Goal: Navigation & Orientation: Find specific page/section

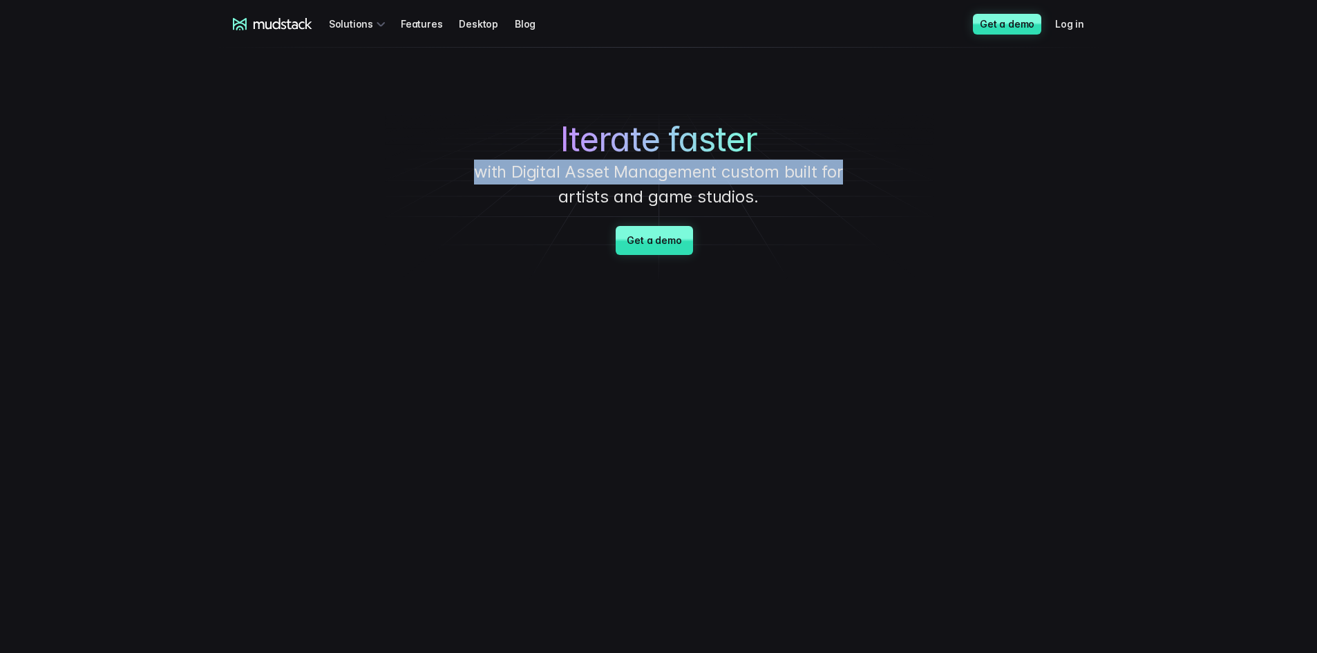
drag, startPoint x: 480, startPoint y: 171, endPoint x: 867, endPoint y: 162, distance: 386.4
click at [862, 162] on p "with Digital Asset Management custom built for artists and game studios." at bounding box center [658, 185] width 415 height 50
click at [867, 161] on div "Iterate faster with Digital Asset Management custom built for artists and game …" at bounding box center [658, 165] width 967 height 235
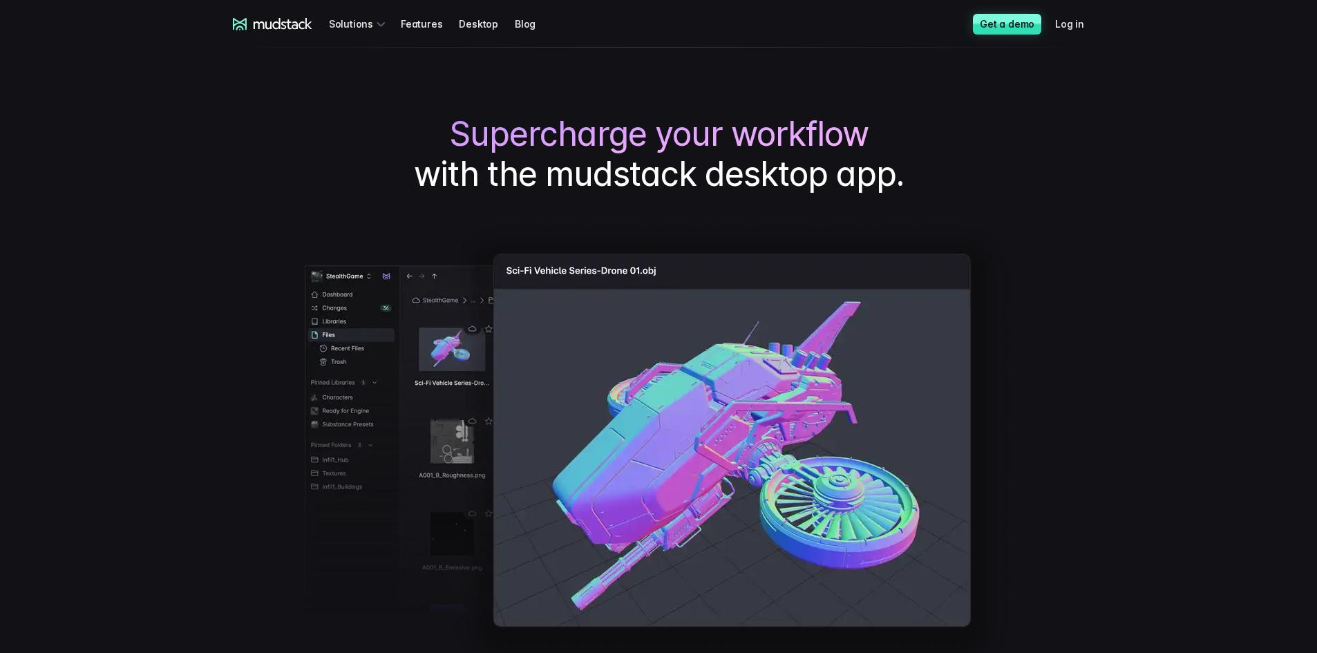
click at [482, 23] on link "Desktop" at bounding box center [487, 24] width 56 height 26
click at [518, 19] on link "Blog" at bounding box center [533, 24] width 37 height 26
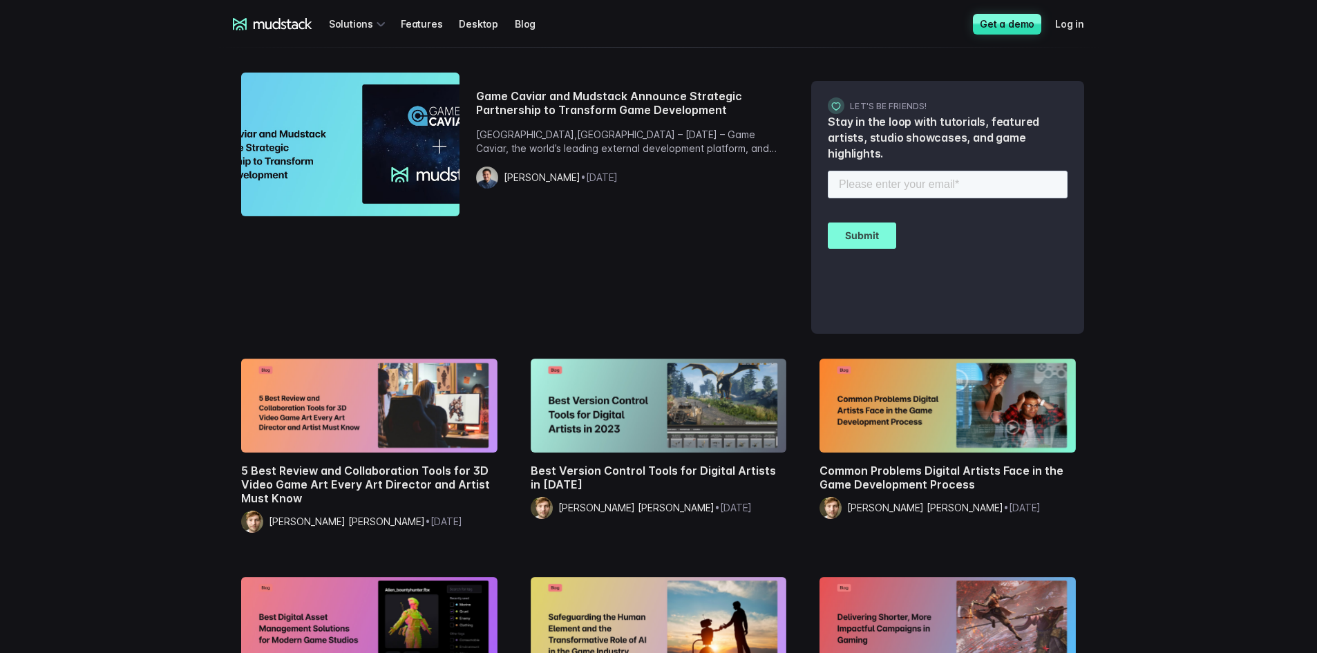
click at [516, 21] on link "Blog" at bounding box center [533, 24] width 37 height 26
